Goal: Task Accomplishment & Management: Use online tool/utility

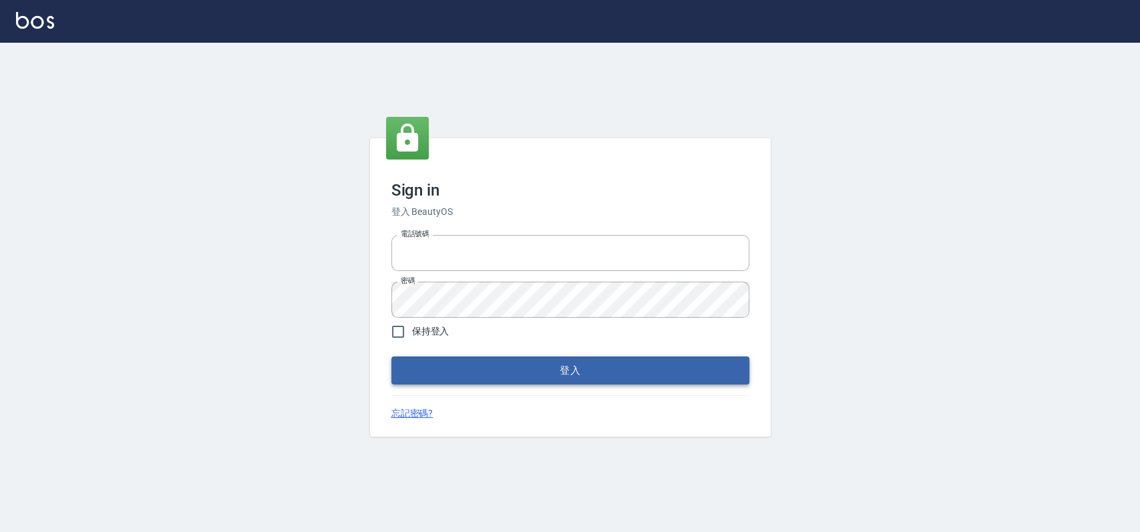
type input "033323173"
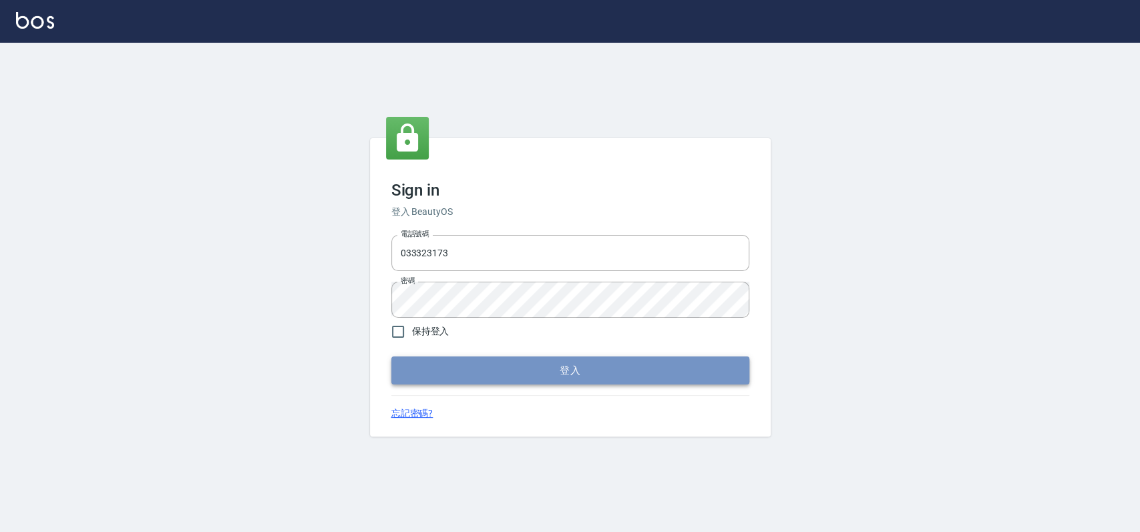
click at [566, 361] on button "登入" at bounding box center [570, 371] width 358 height 28
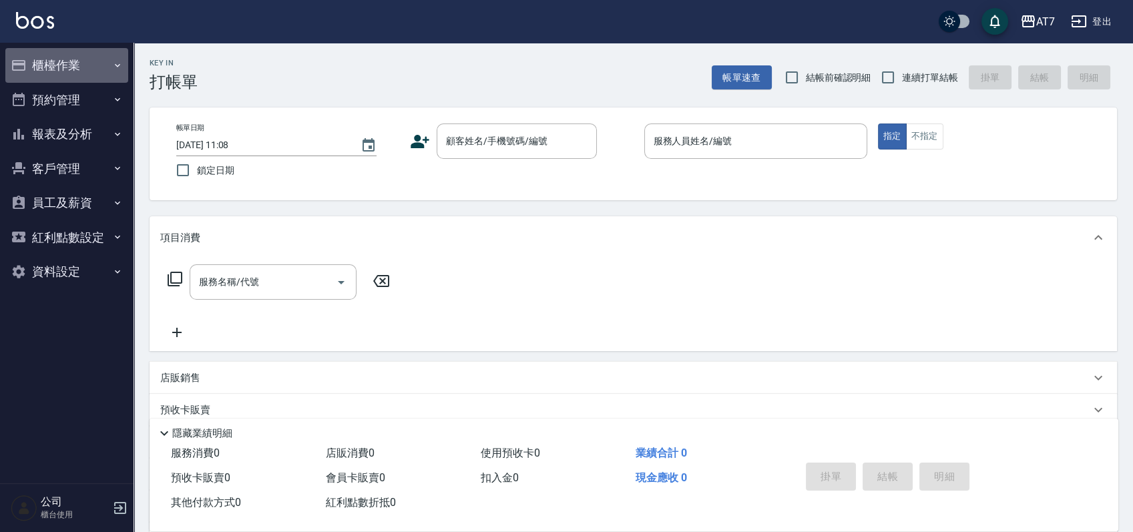
click at [86, 60] on button "櫃檯作業" at bounding box center [66, 65] width 123 height 35
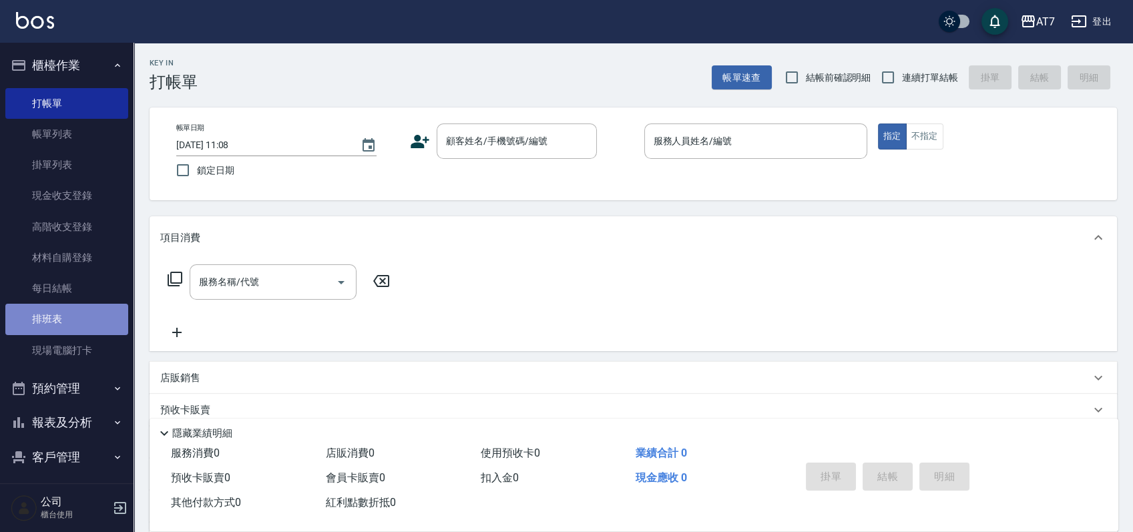
click at [102, 313] on link "排班表" at bounding box center [66, 319] width 123 height 31
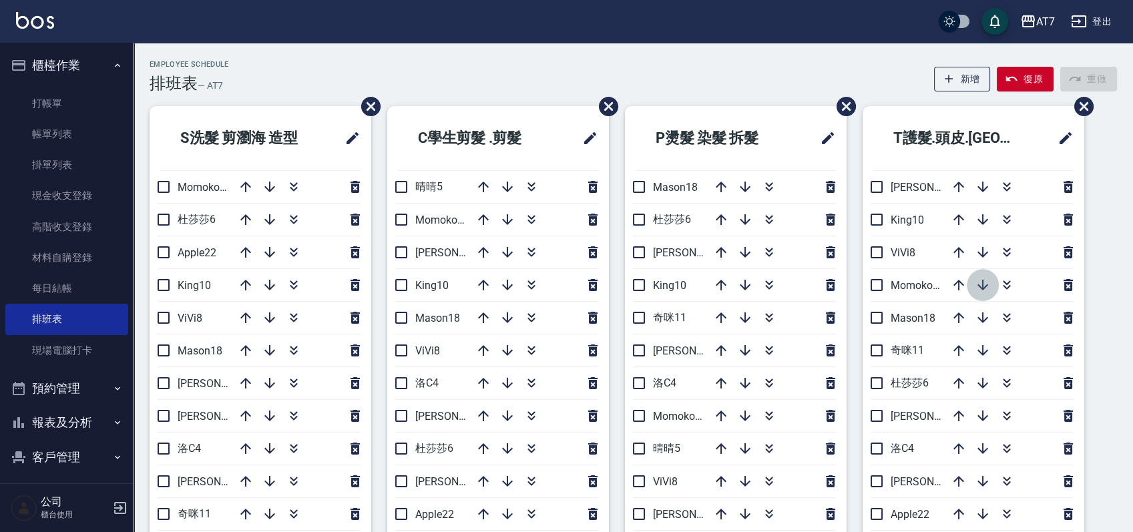
click at [988, 285] on icon "button" at bounding box center [983, 285] width 16 height 16
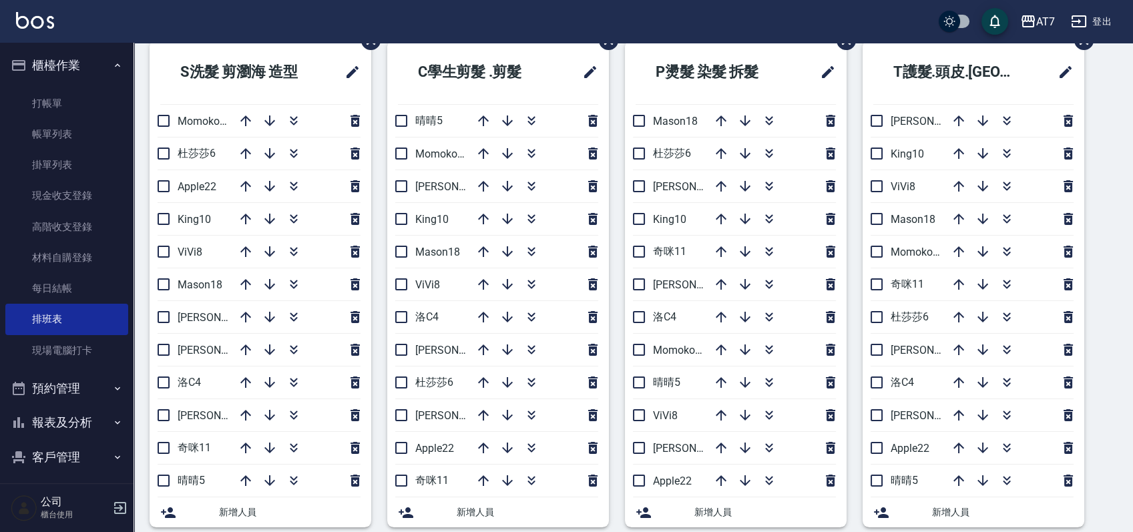
scroll to position [89, 0]
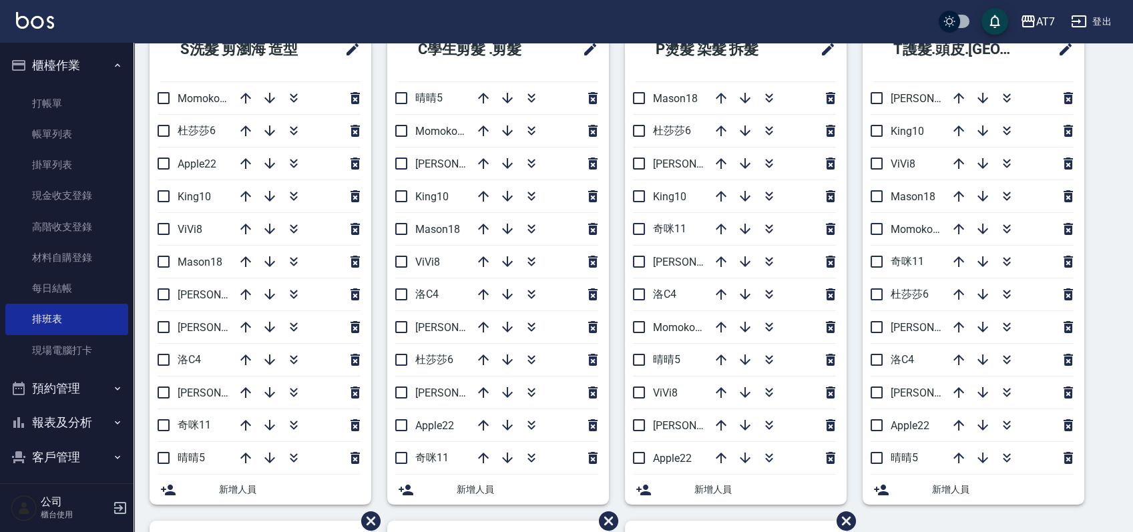
click at [902, 178] on li "ViVi8" at bounding box center [974, 164] width 222 height 32
click at [1010, 234] on icon "button" at bounding box center [1007, 229] width 16 height 16
